Goal: Information Seeking & Learning: Learn about a topic

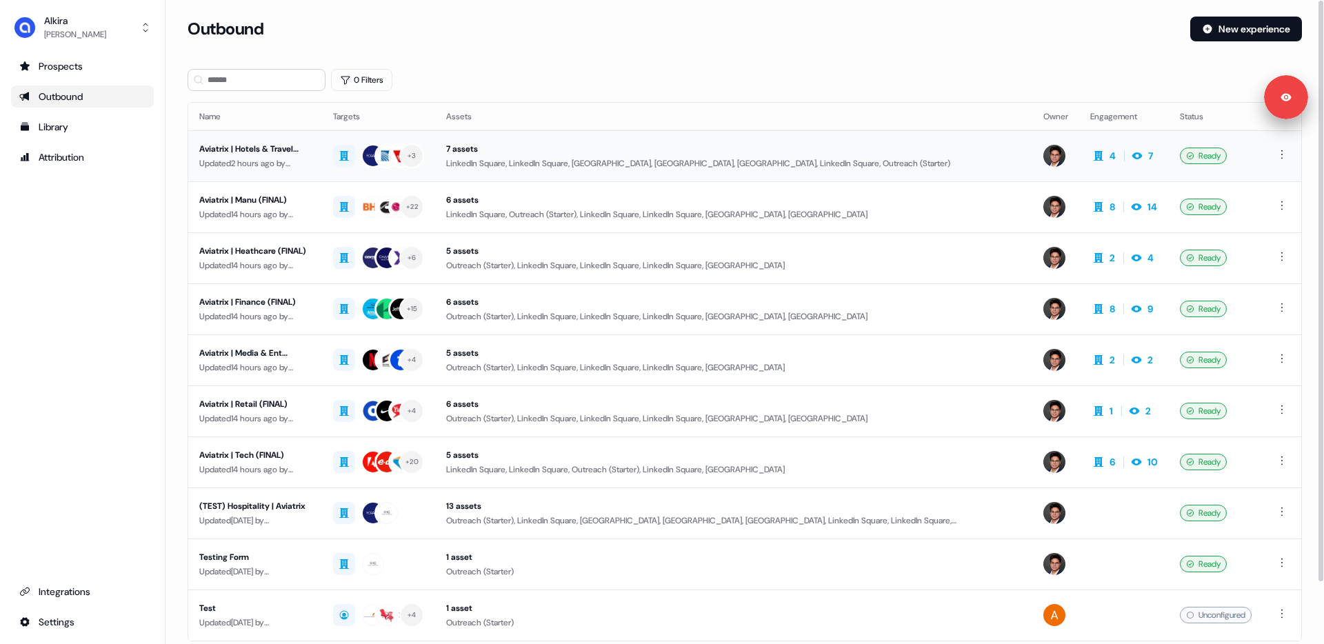
click at [276, 156] on div "Updated 2 hours ago by Hugh Le" at bounding box center [255, 163] width 112 height 14
click at [254, 454] on div "Aviatrix | Tech (FINAL)" at bounding box center [255, 455] width 112 height 14
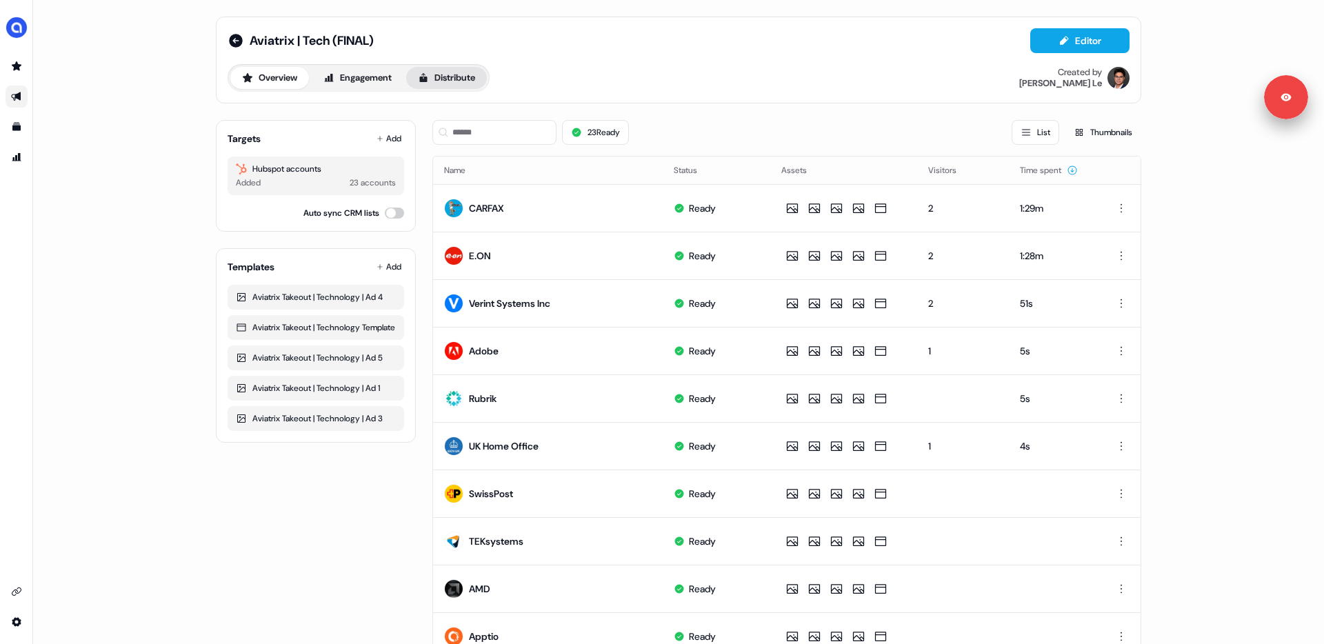
click at [456, 78] on button "Distribute" at bounding box center [446, 78] width 81 height 22
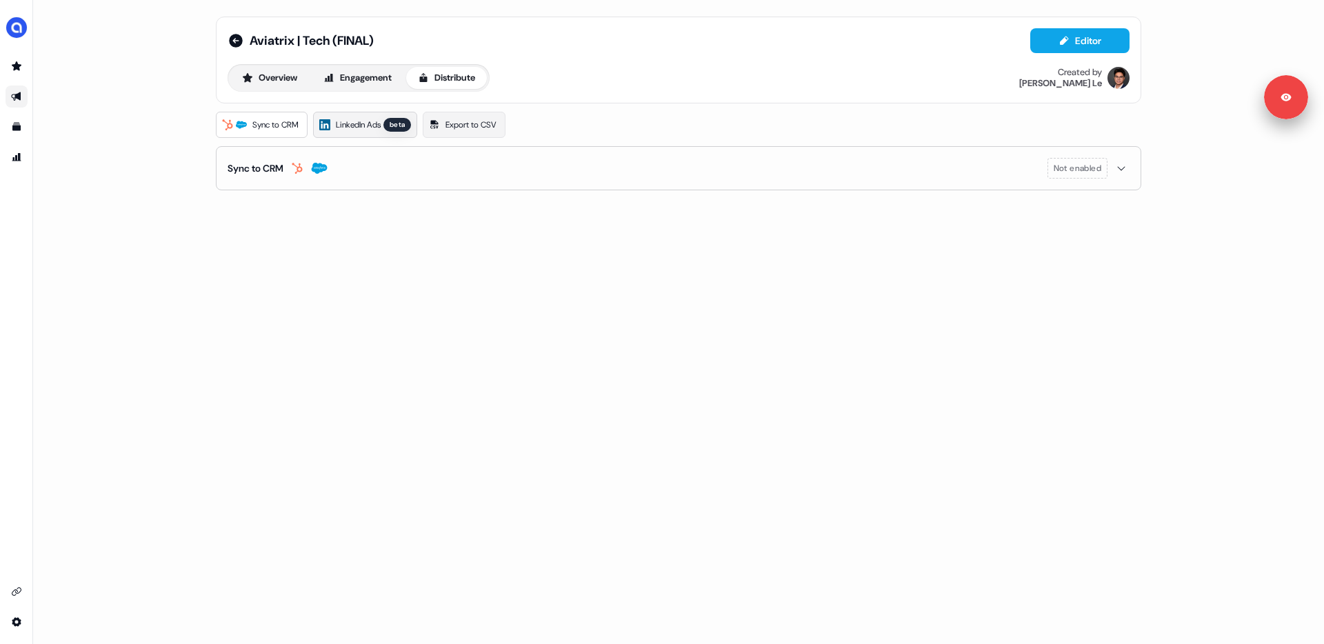
click at [359, 117] on link "LinkedIn Ads beta" at bounding box center [365, 125] width 104 height 26
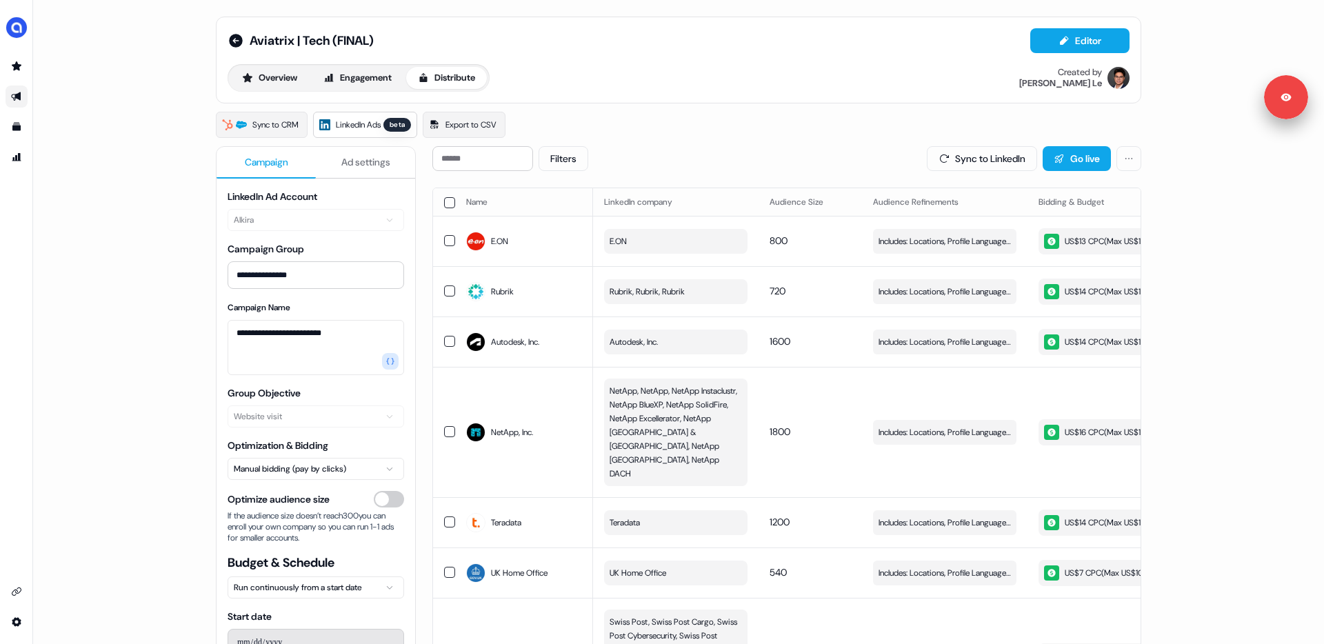
click at [16, 90] on link "Go to outbound experience" at bounding box center [17, 96] width 22 height 22
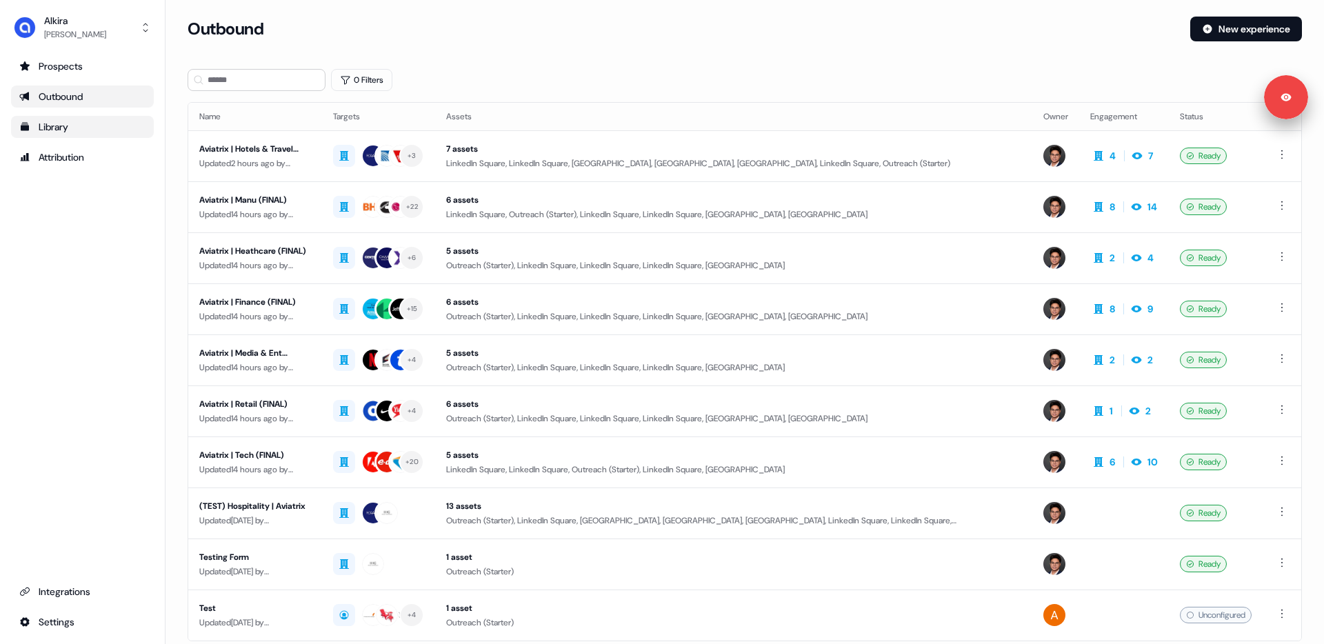
click at [27, 132] on div "Library" at bounding box center [82, 127] width 126 height 14
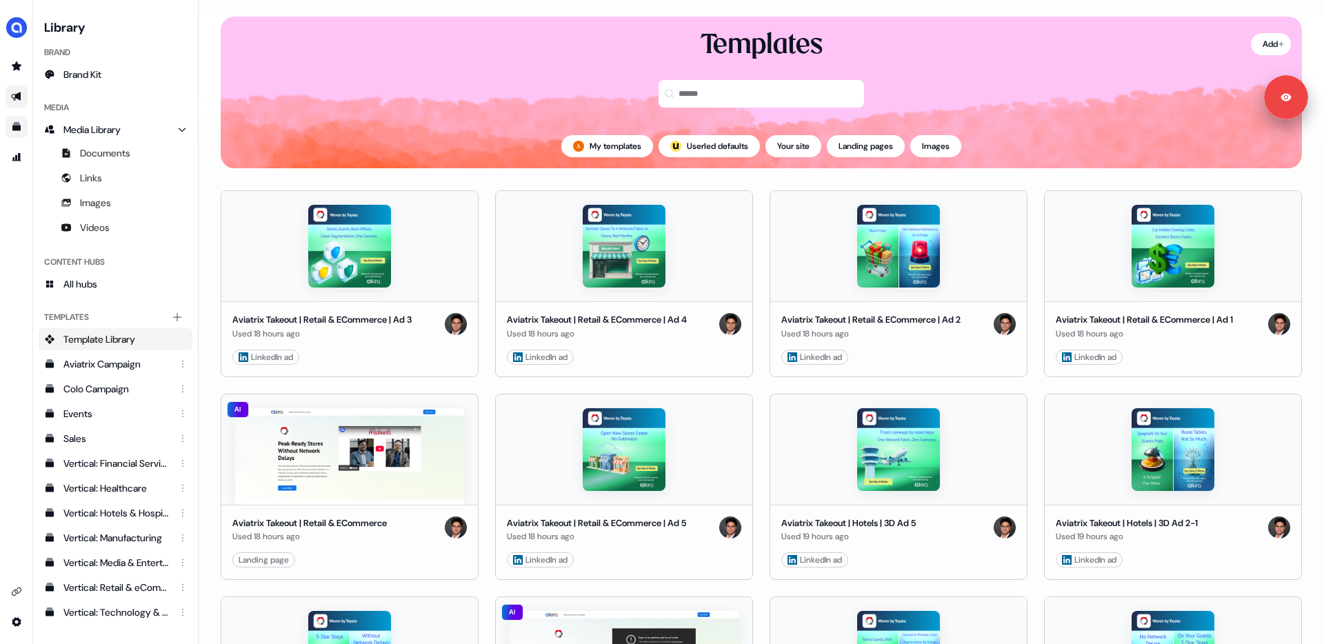
click at [14, 100] on icon "Go to outbound experience" at bounding box center [16, 96] width 11 height 11
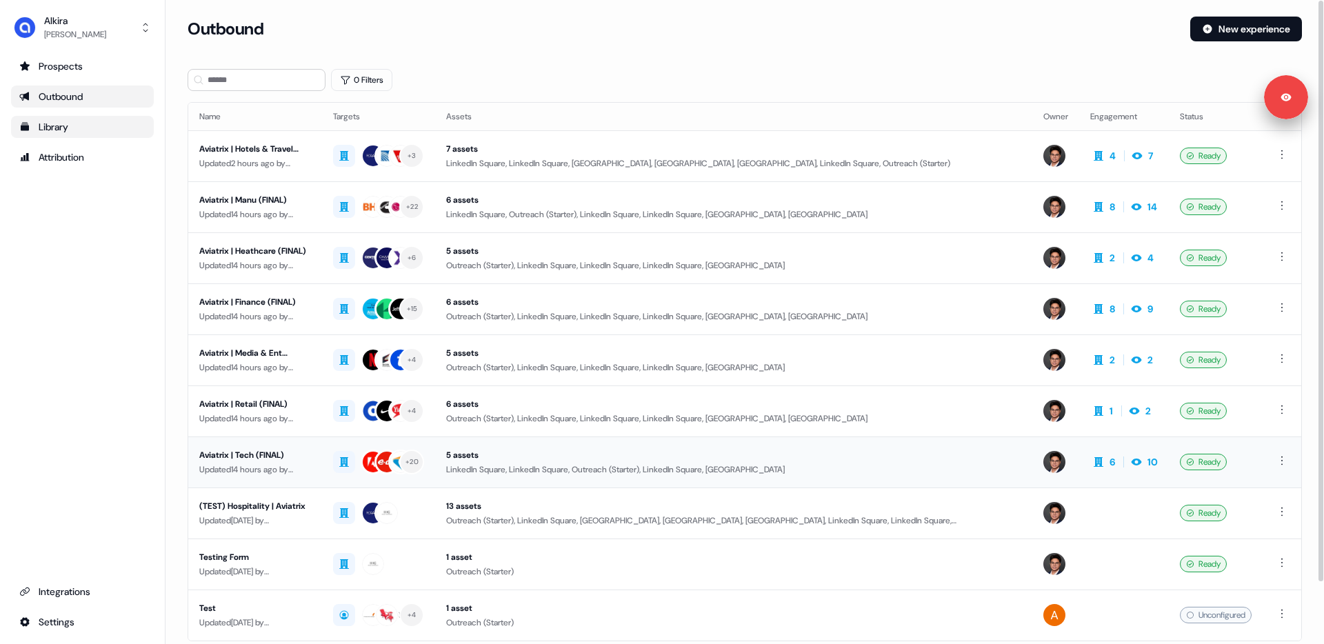
click at [270, 452] on div "Aviatrix | Tech (FINAL)" at bounding box center [255, 455] width 112 height 14
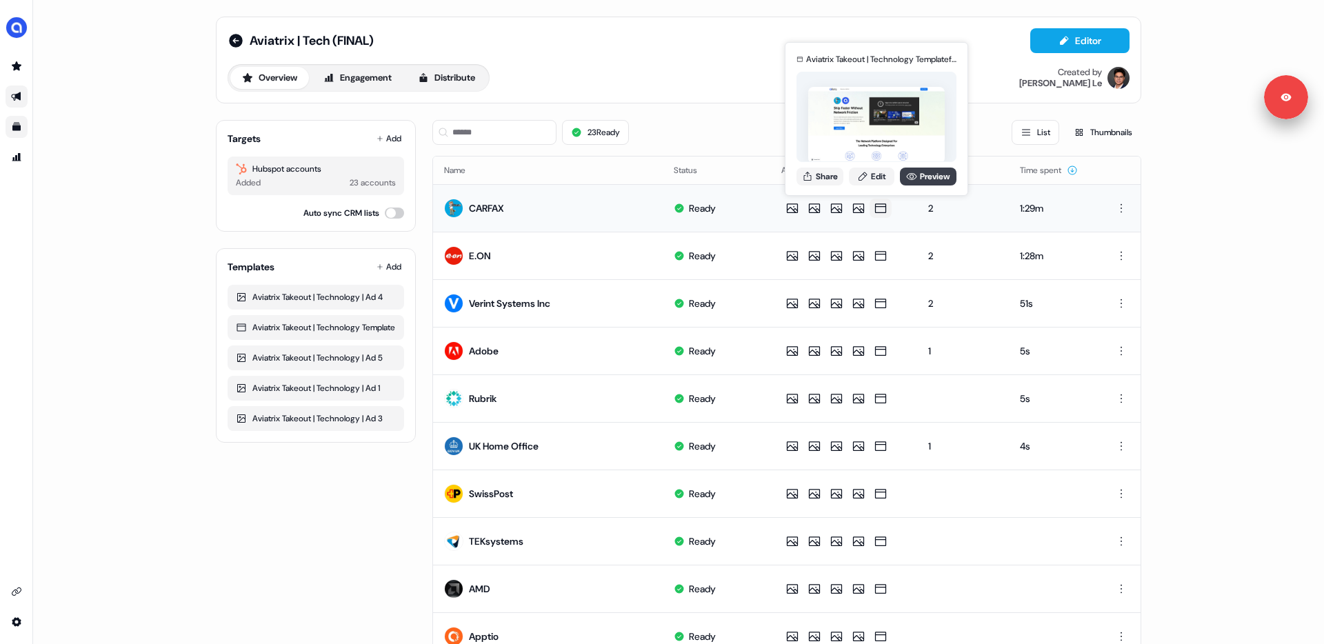
click at [923, 180] on link "Preview" at bounding box center [928, 177] width 57 height 18
click at [914, 177] on icon at bounding box center [911, 176] width 11 height 11
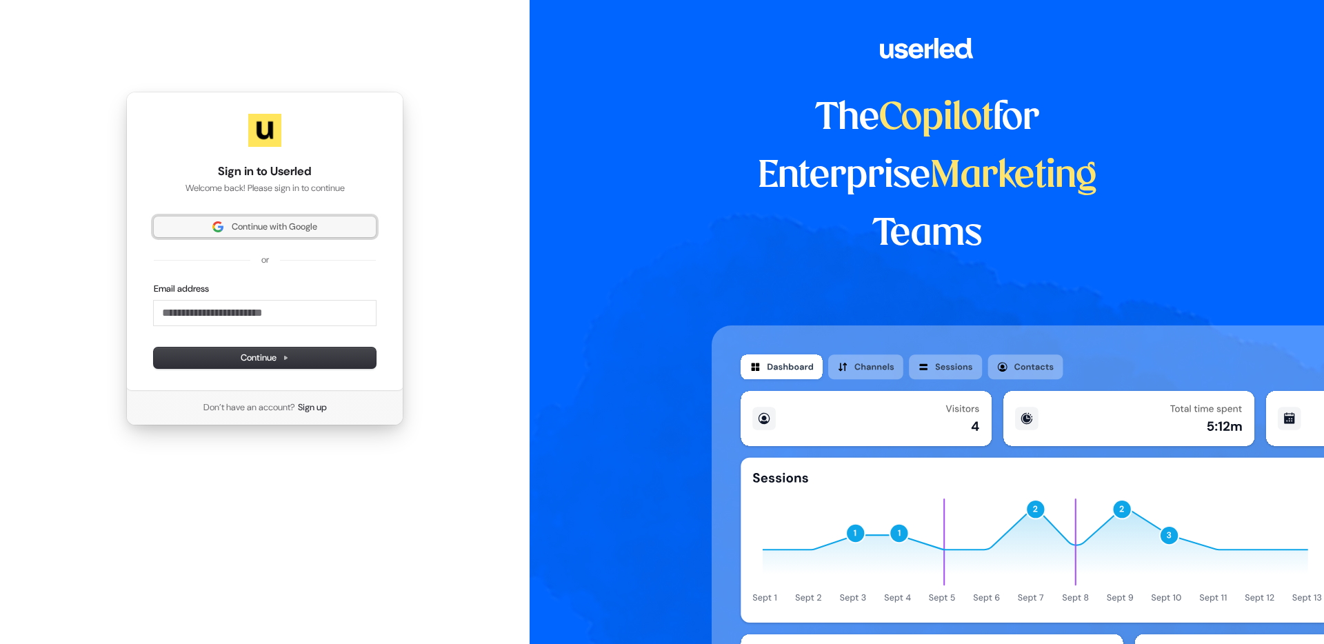
click at [281, 225] on span "Continue with Google" at bounding box center [274, 227] width 85 height 12
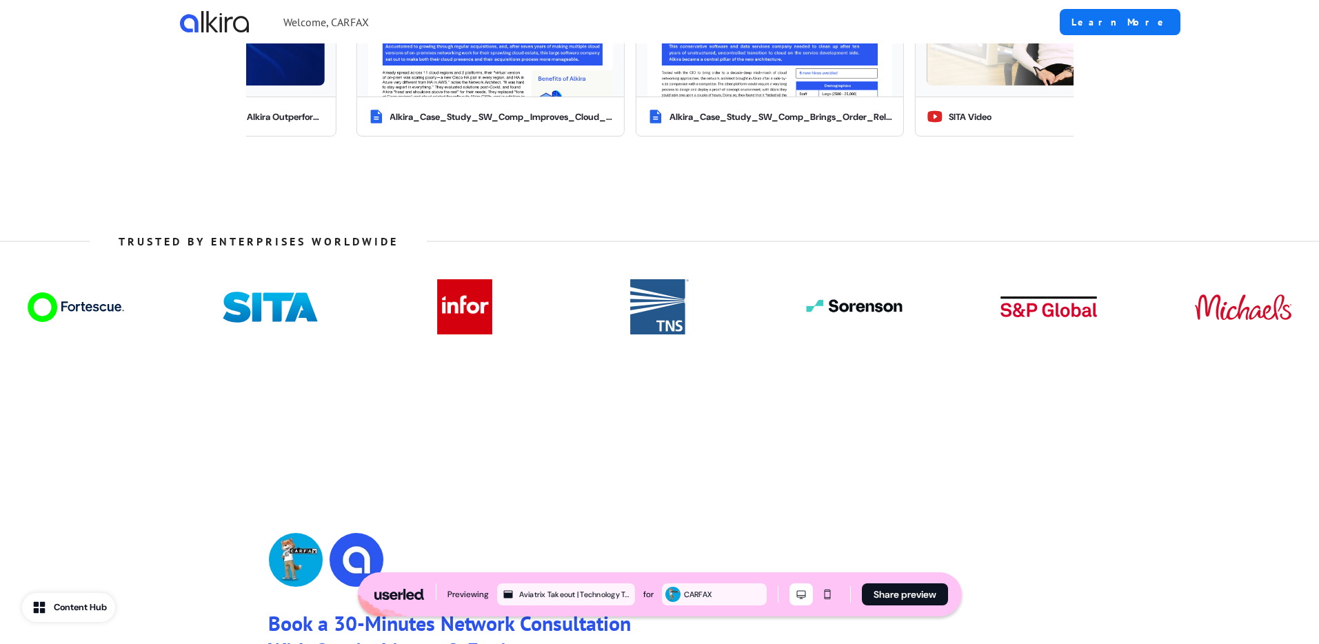
scroll to position [1504, 0]
